Goal: Find specific page/section: Find specific page/section

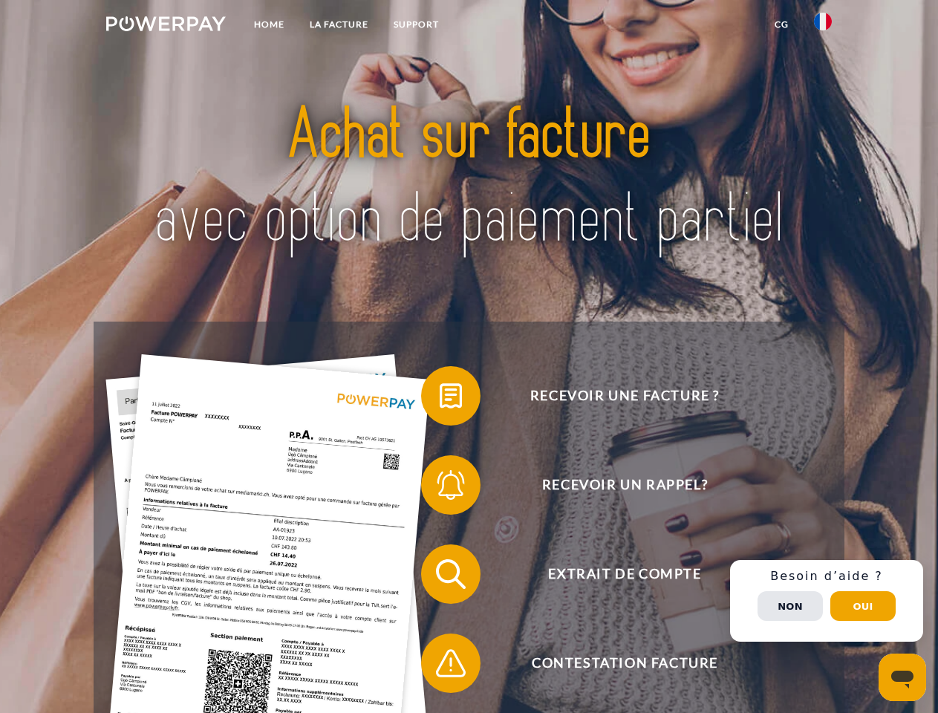
click at [166, 26] on img at bounding box center [166, 23] width 120 height 15
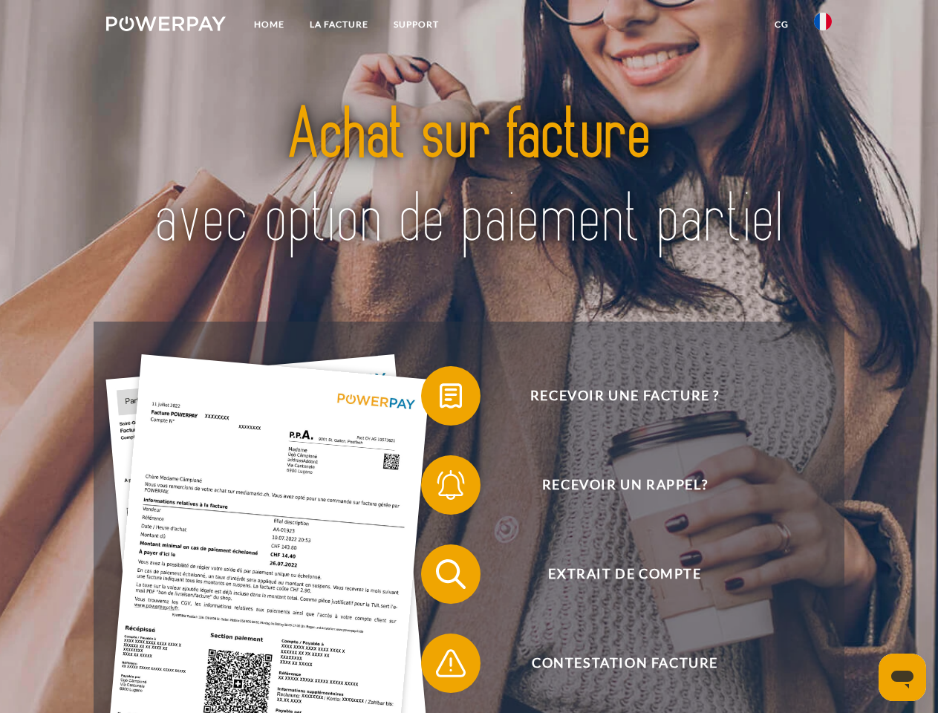
click at [823, 26] on img at bounding box center [823, 22] width 18 height 18
click at [782, 25] on link "CG" at bounding box center [781, 24] width 39 height 27
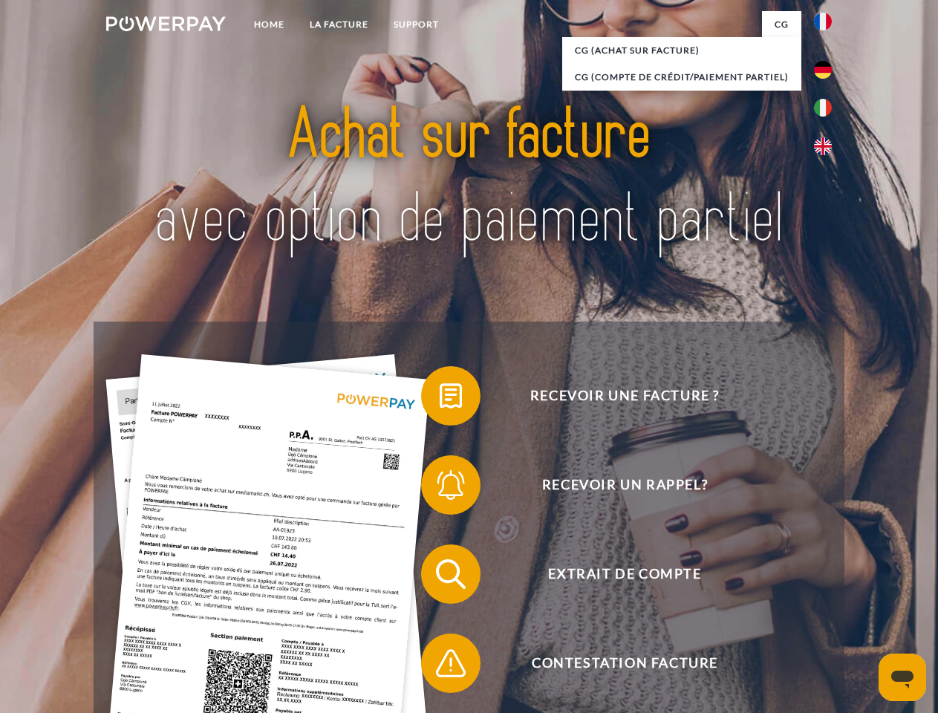
click at [440, 399] on span at bounding box center [429, 396] width 74 height 74
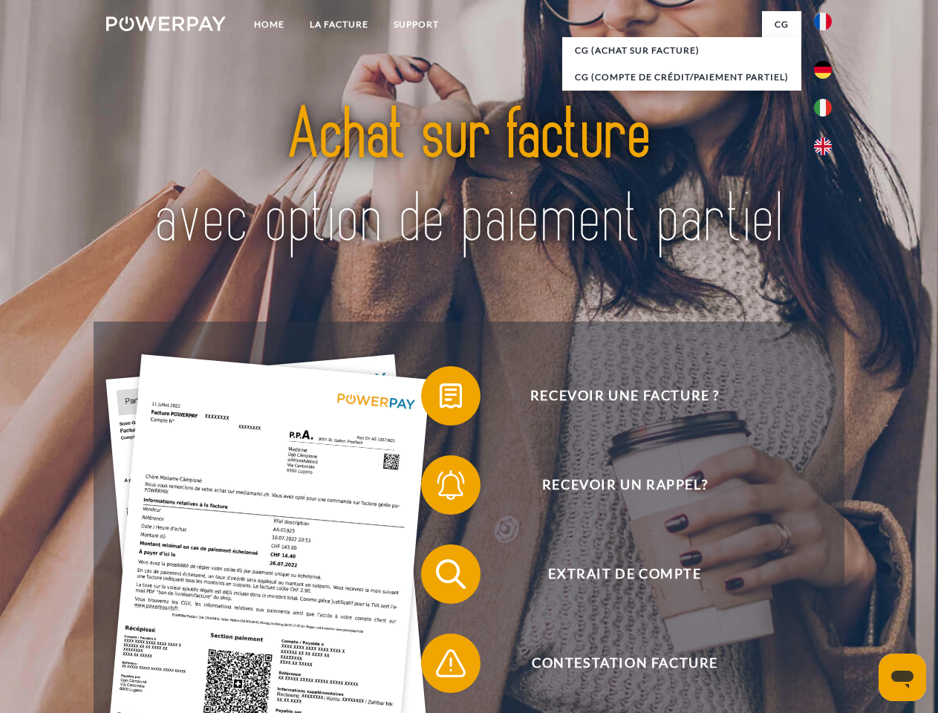
click at [440, 577] on span at bounding box center [429, 574] width 74 height 74
click at [440, 666] on span at bounding box center [429, 663] width 74 height 74
click at [827, 601] on div "Recevoir une facture ? Recevoir un rappel? Extrait de compte retour" at bounding box center [469, 619] width 750 height 594
click at [791, 604] on span "Extrait de compte" at bounding box center [625, 574] width 364 height 59
click at [863, 606] on header "Home LA FACTURE Support" at bounding box center [469, 513] width 938 height 1026
